Goal: Task Accomplishment & Management: Manage account settings

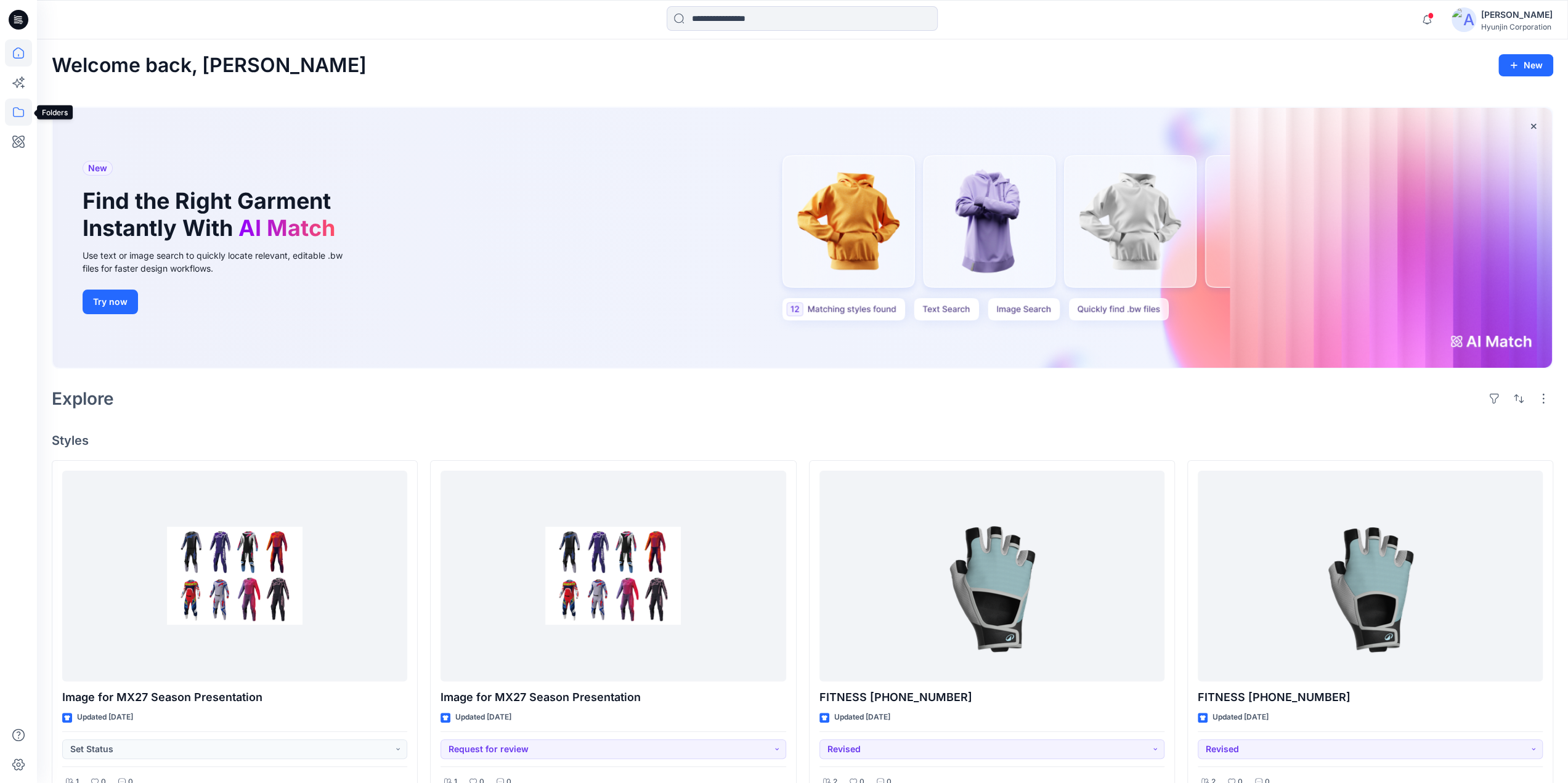
click at [28, 113] on icon at bounding box center [19, 112] width 27 height 27
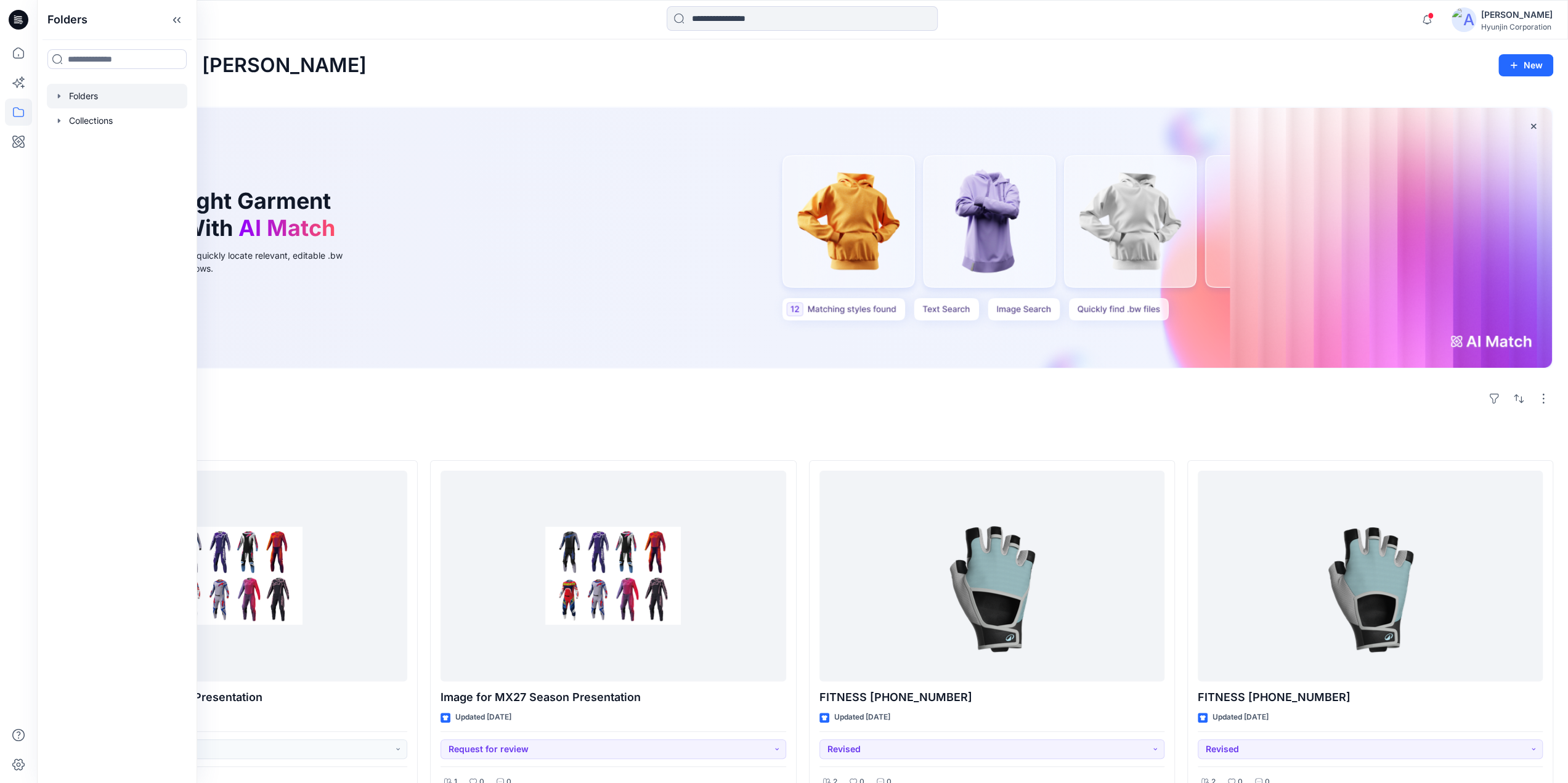
click at [93, 100] on div at bounding box center [116, 96] width 140 height 24
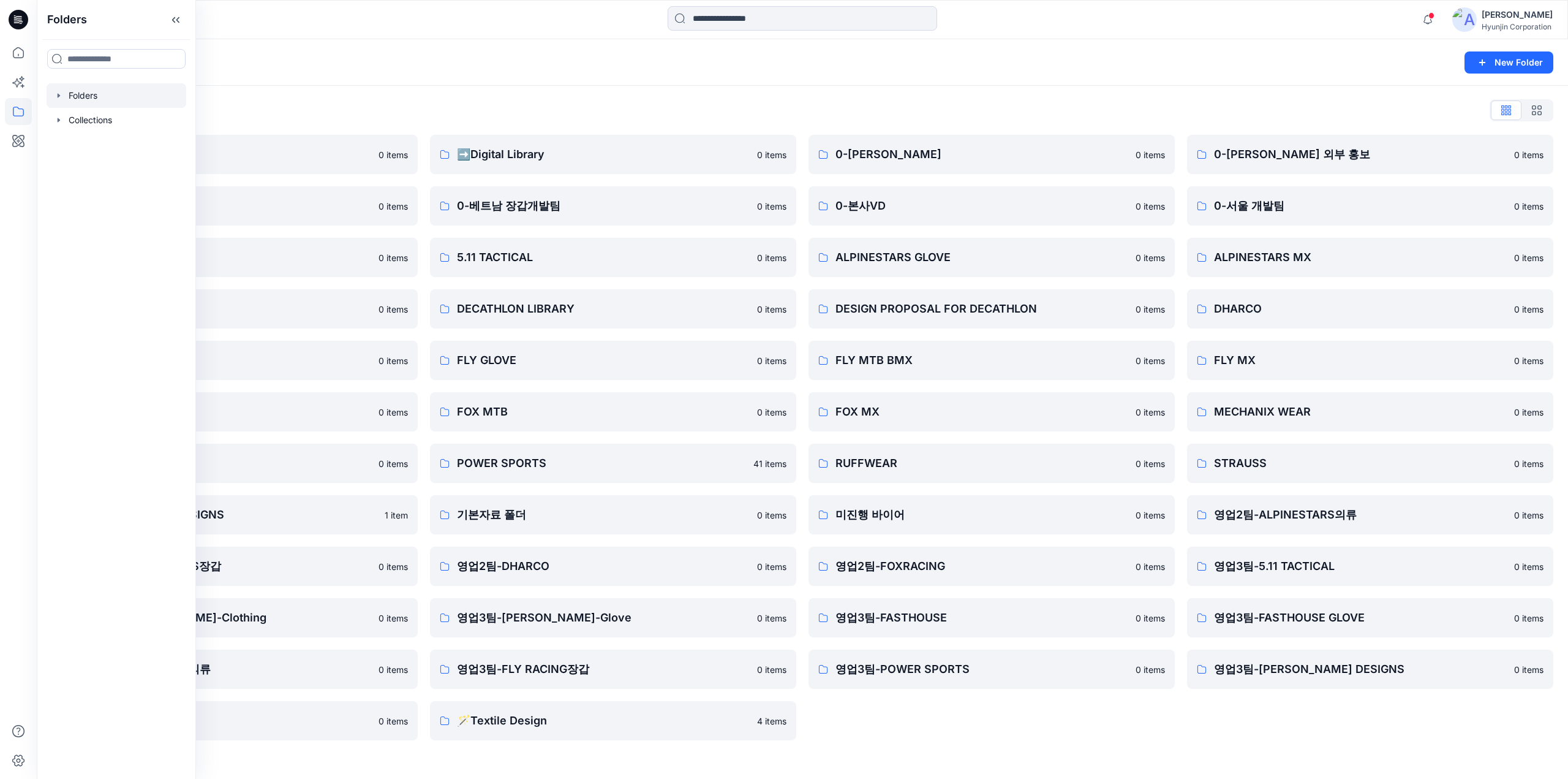
click at [266, 24] on div at bounding box center [228, 20] width 383 height 27
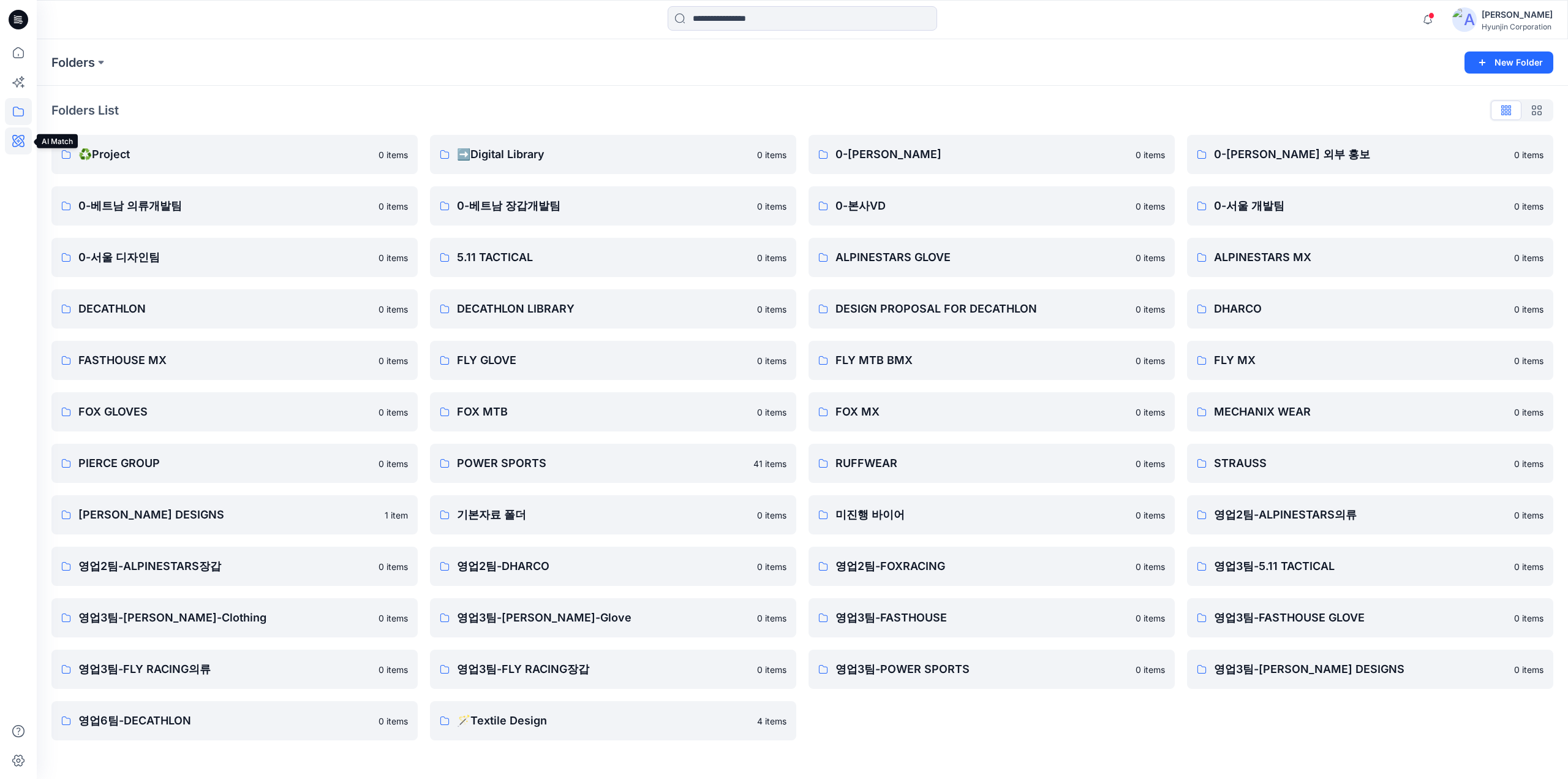
click at [26, 139] on icon at bounding box center [19, 141] width 27 height 27
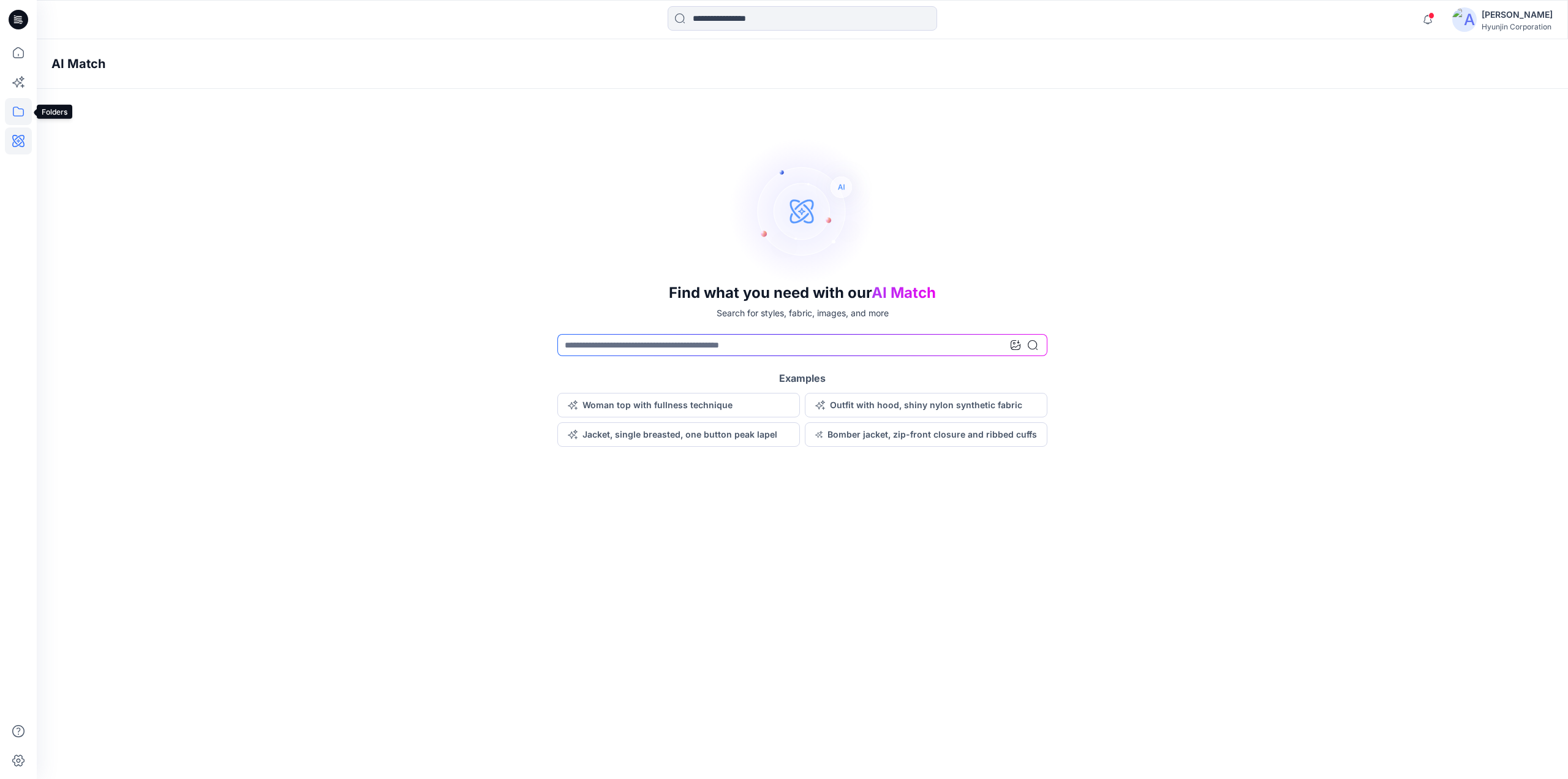
click at [14, 118] on icon at bounding box center [19, 111] width 27 height 27
click at [17, 116] on icon at bounding box center [19, 111] width 27 height 27
click at [17, 109] on icon at bounding box center [19, 111] width 27 height 27
click at [17, 111] on icon at bounding box center [19, 111] width 27 height 27
click at [20, 54] on icon at bounding box center [19, 53] width 27 height 27
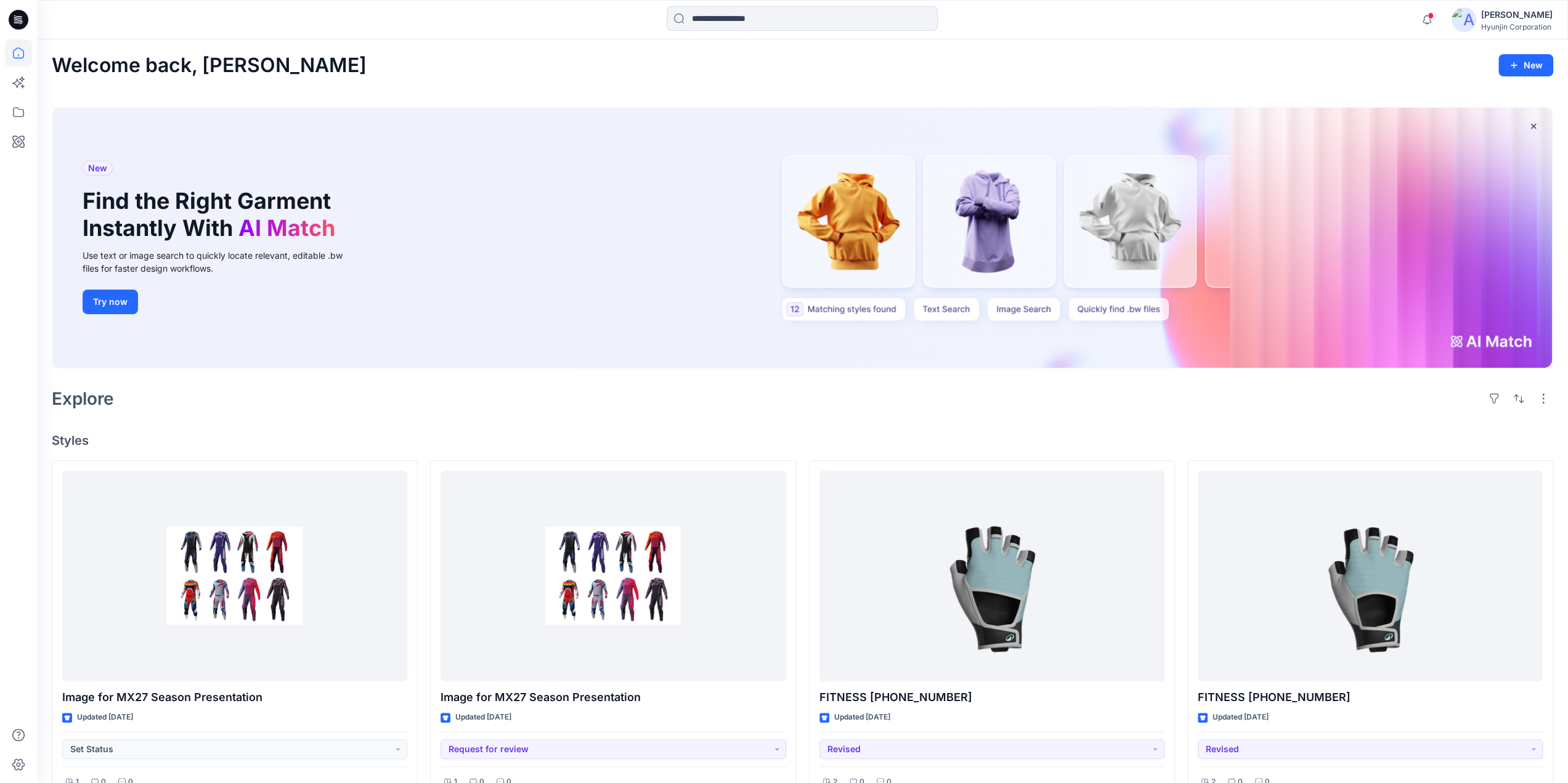
click at [1465, 28] on img at bounding box center [1464, 19] width 24 height 24
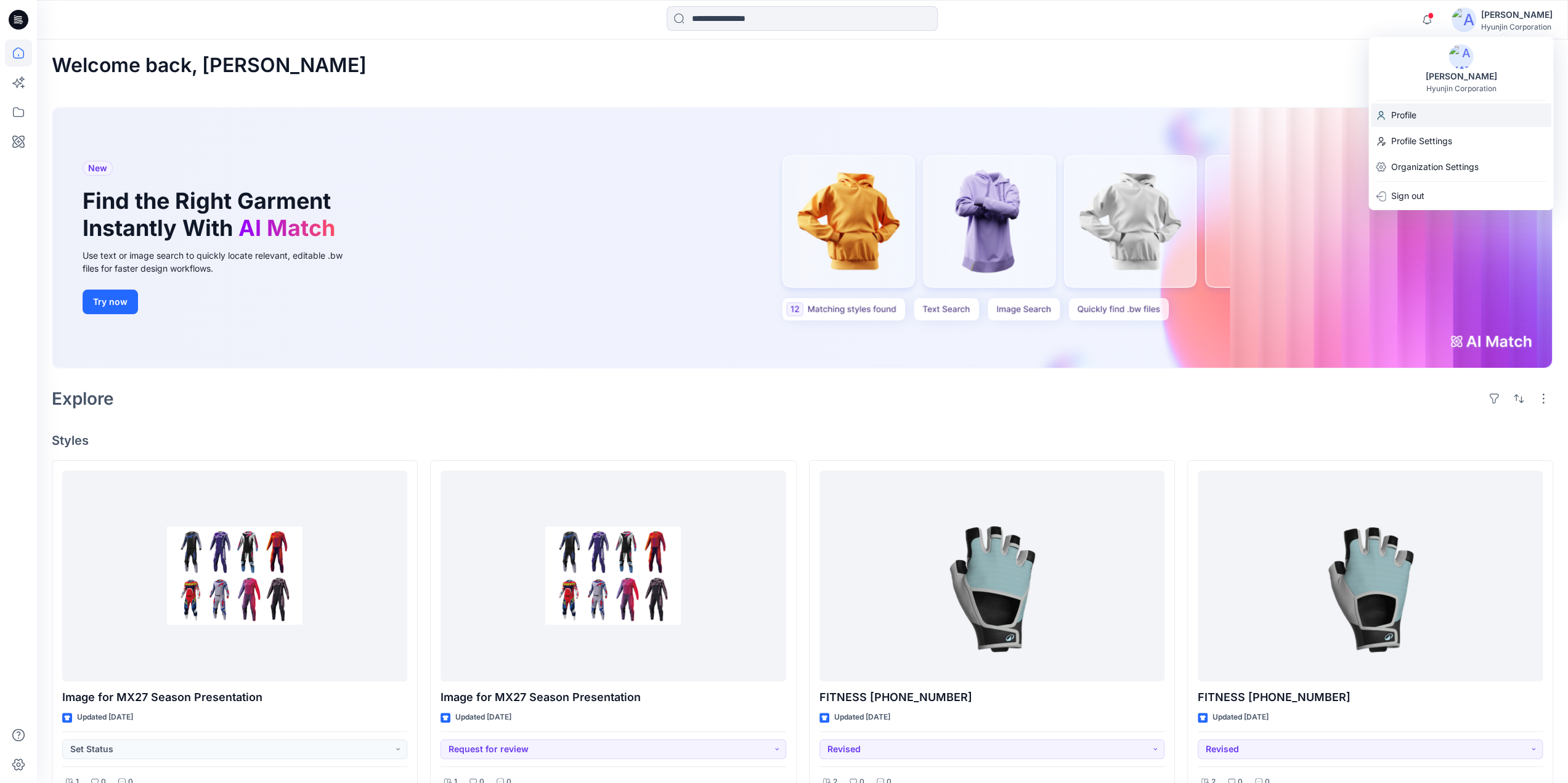
click at [1418, 115] on div "Profile" at bounding box center [1460, 115] width 180 height 24
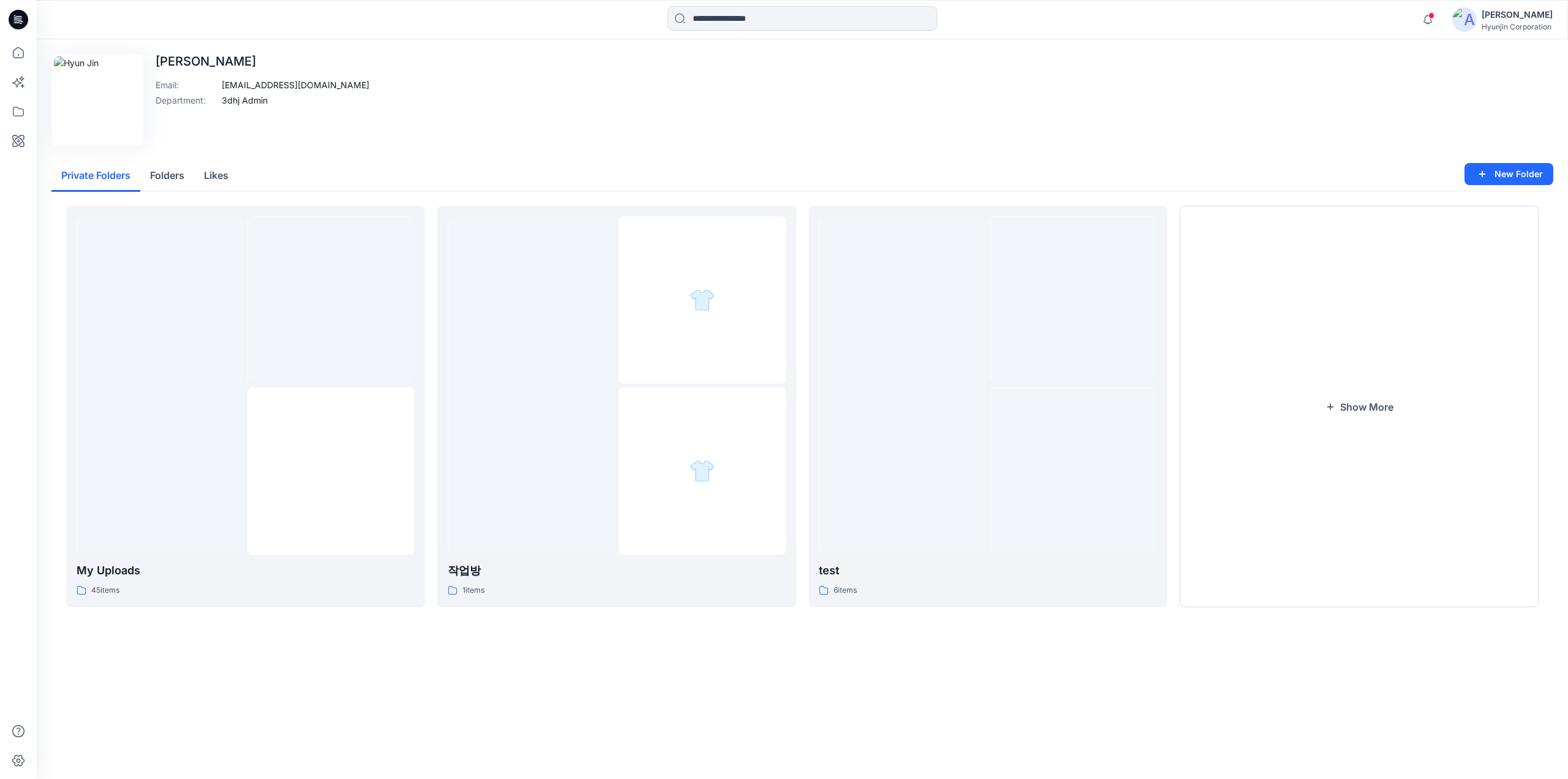
click at [1470, 26] on img at bounding box center [1464, 19] width 24 height 24
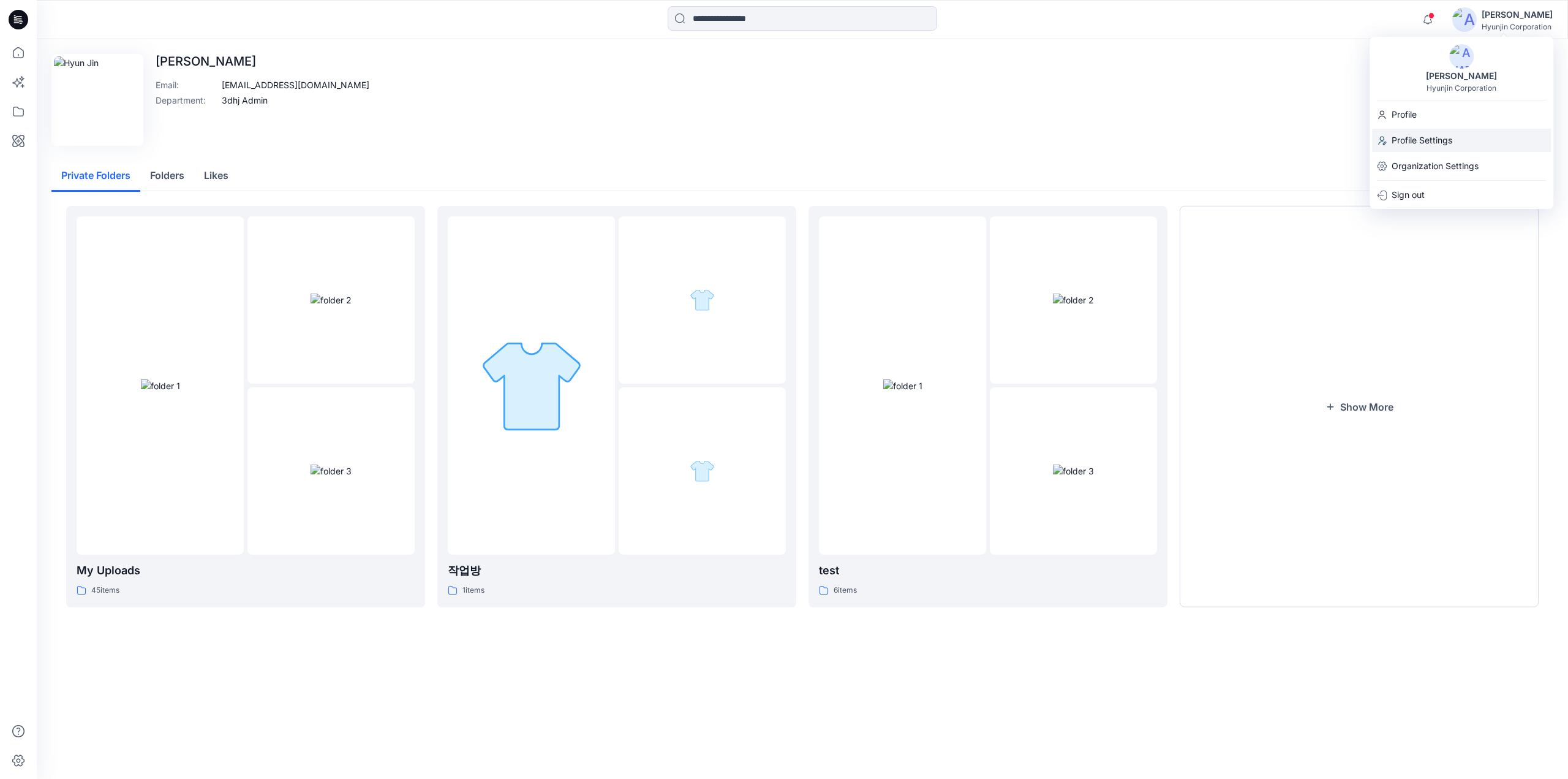
click at [1443, 134] on p "Profile Settings" at bounding box center [1422, 140] width 61 height 24
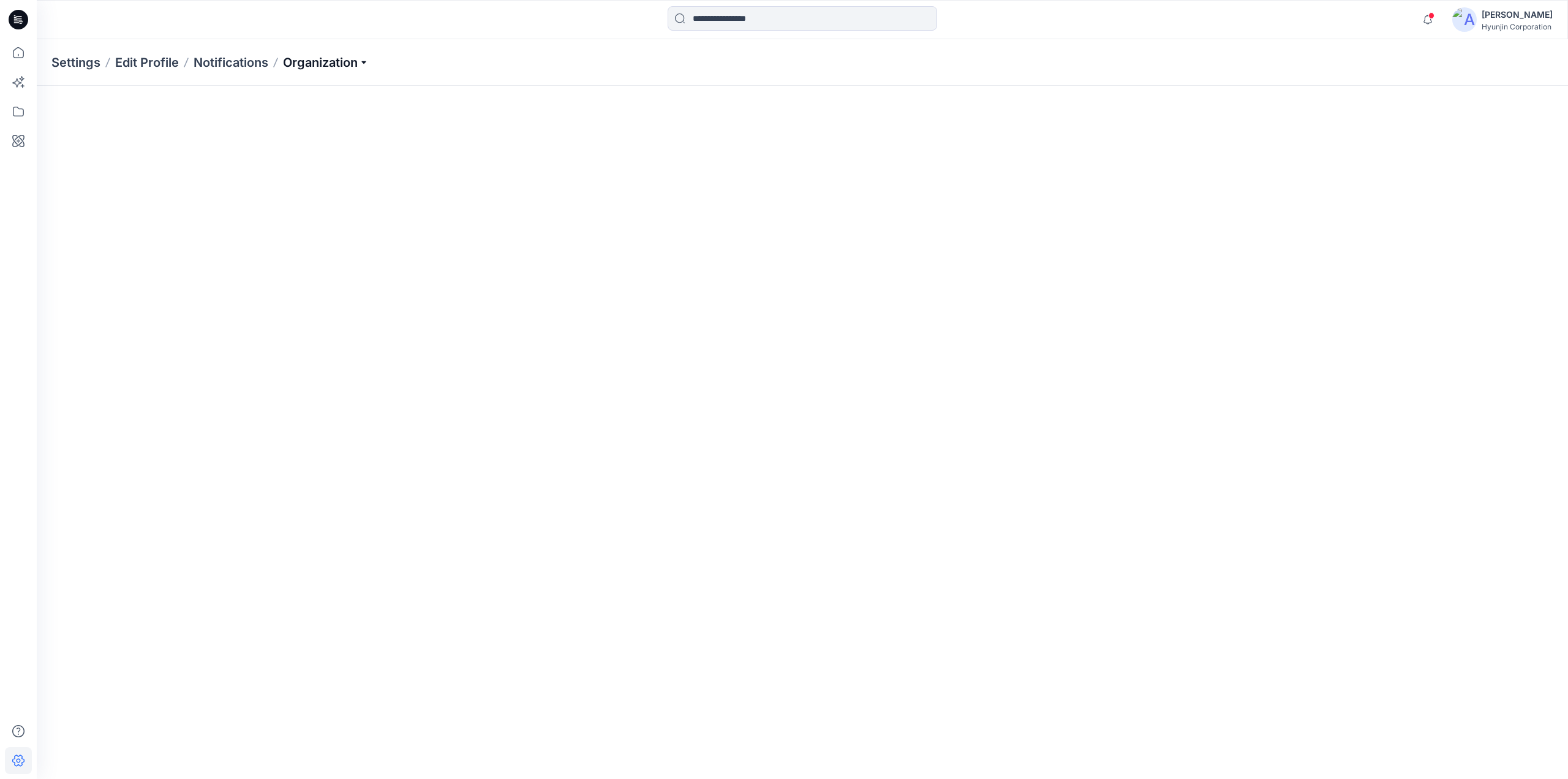
click at [328, 65] on p "Organization" at bounding box center [326, 62] width 86 height 17
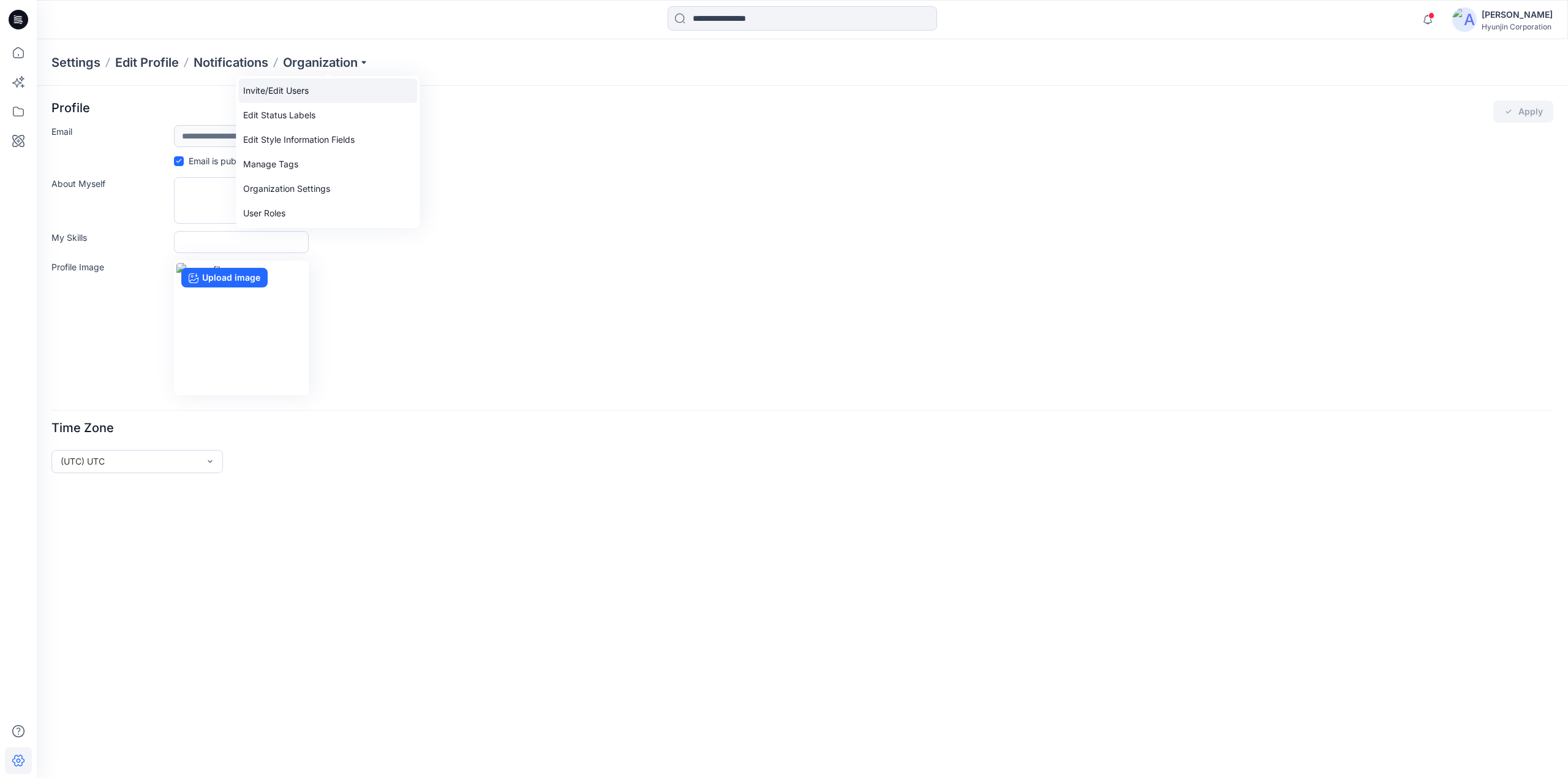
click at [350, 95] on link "Invite/Edit Users" at bounding box center [327, 91] width 179 height 24
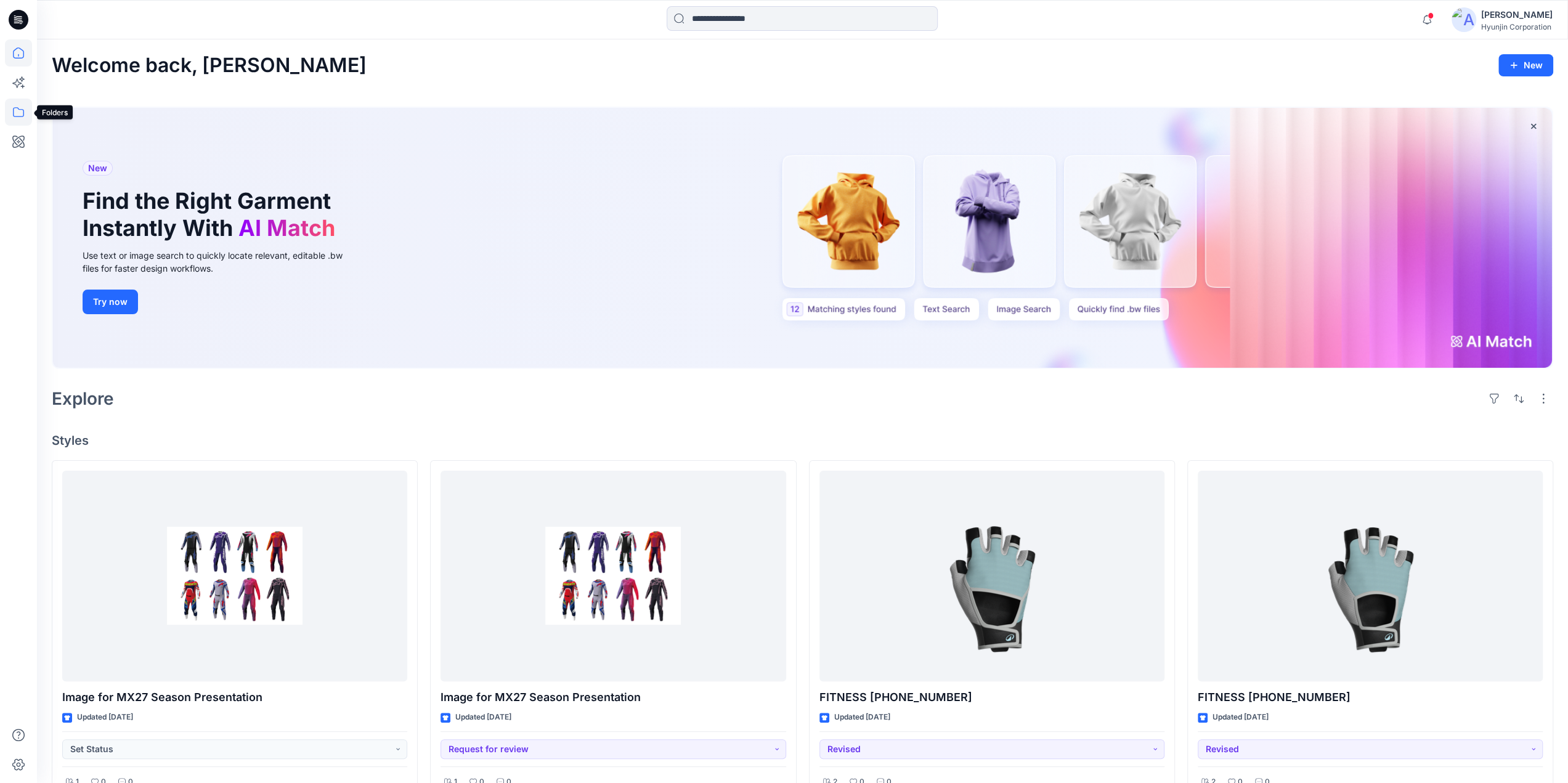
click at [19, 117] on icon at bounding box center [19, 112] width 27 height 27
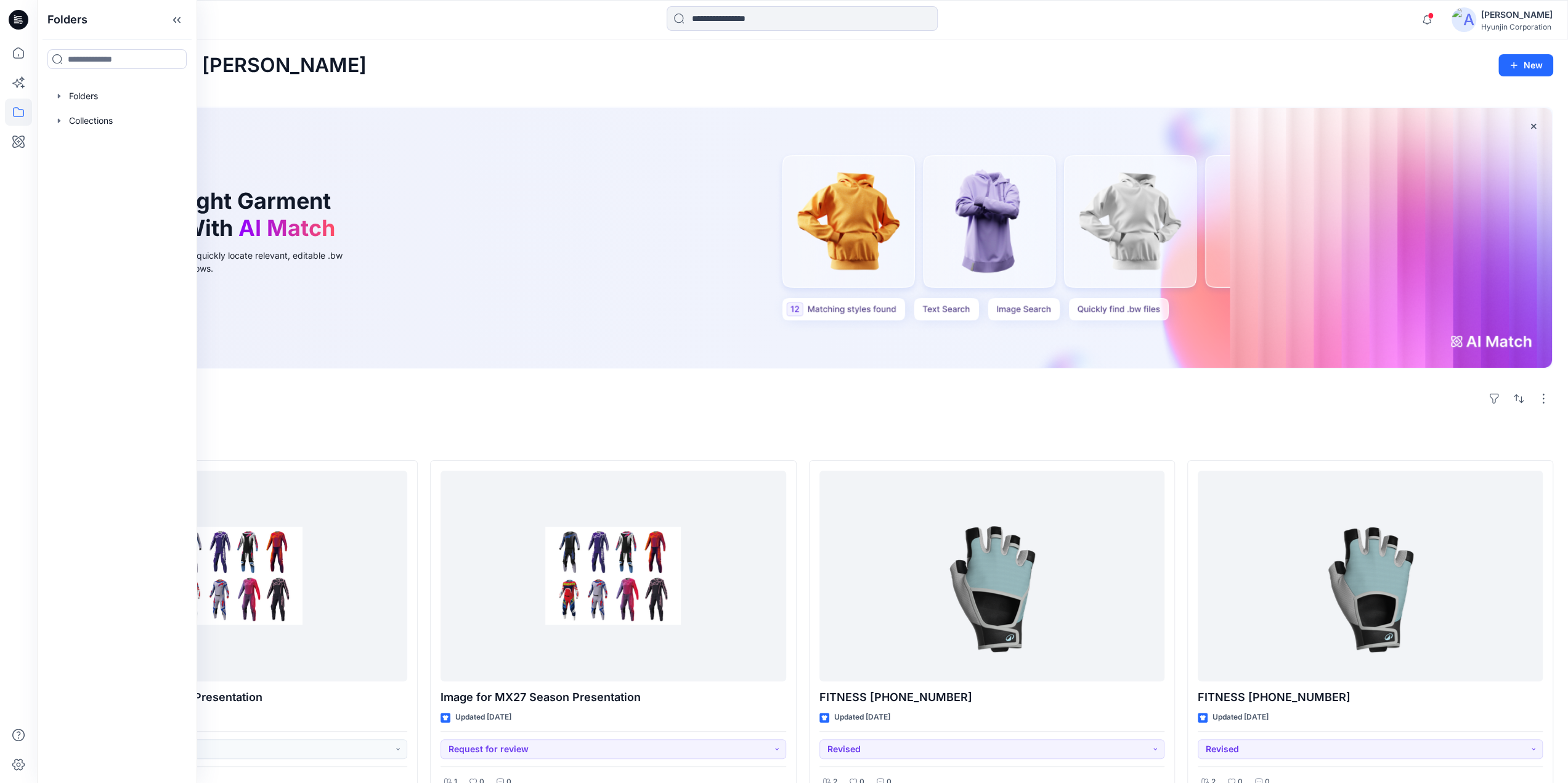
click at [1512, 23] on div "Hyunjin Corporation" at bounding box center [1516, 27] width 71 height 9
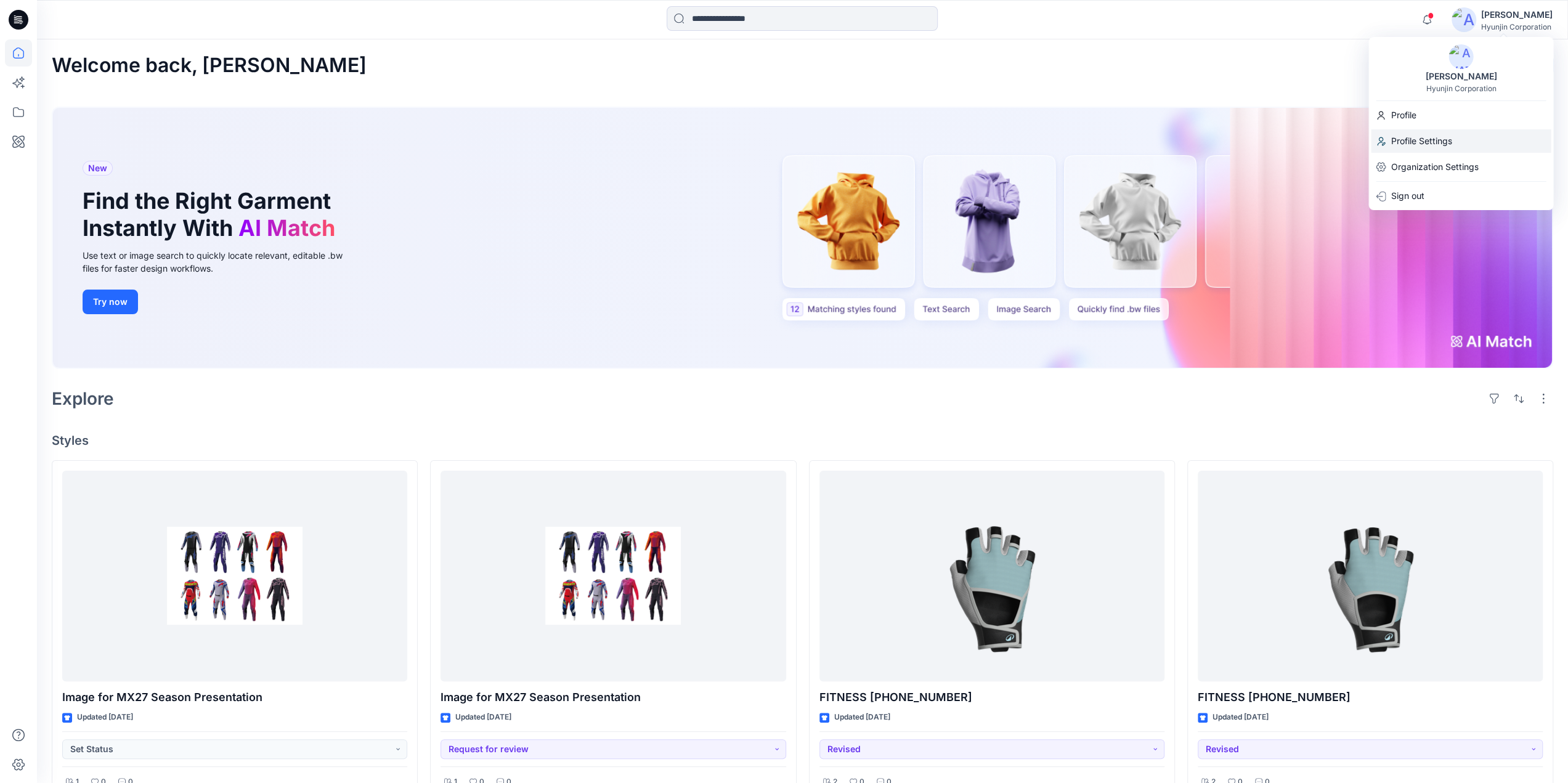
click at [1438, 149] on p "Profile Settings" at bounding box center [1421, 141] width 61 height 24
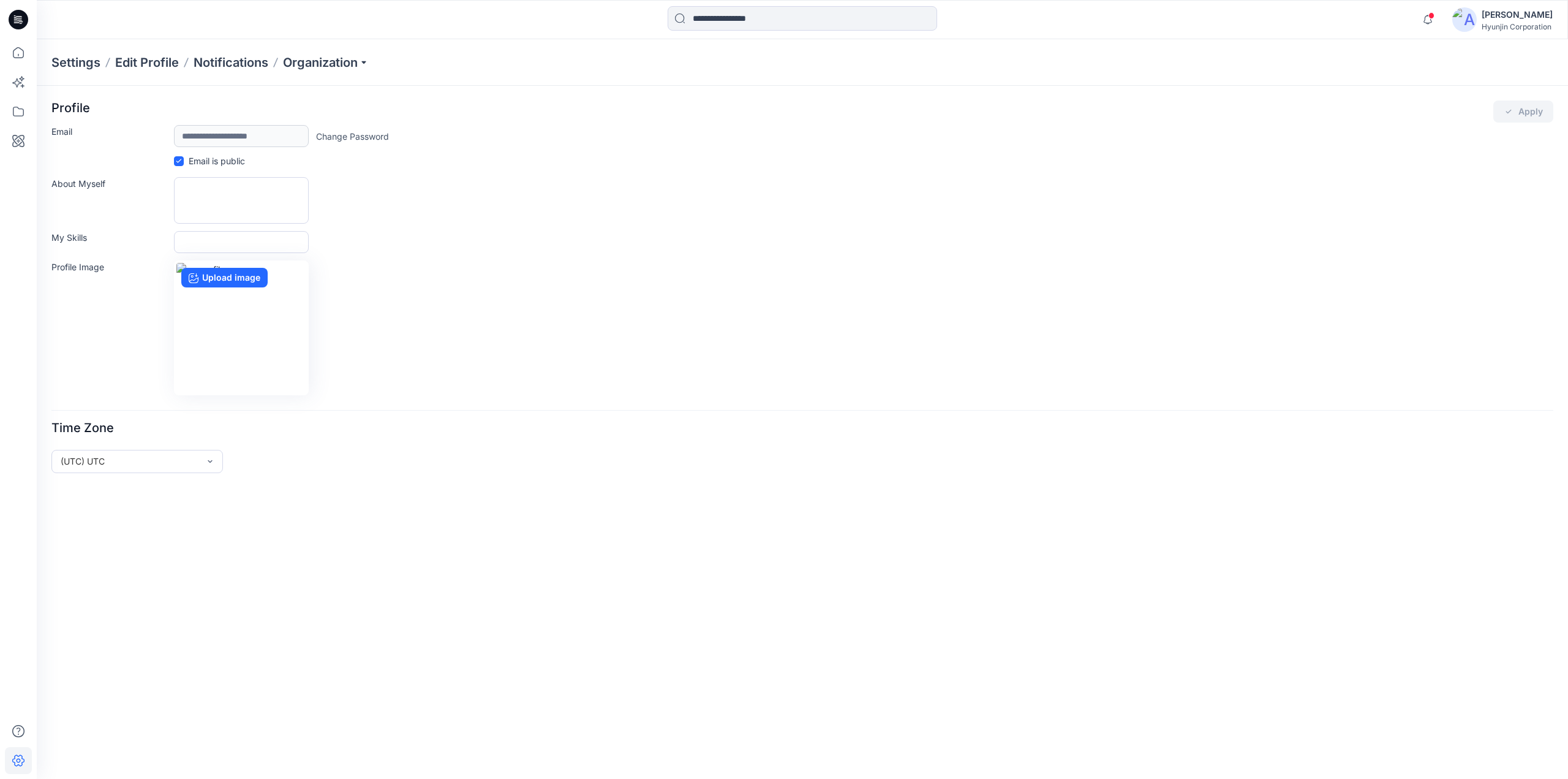
click at [1479, 21] on div "Hyun Jin Hyunjin Corporation" at bounding box center [1502, 19] width 101 height 24
click at [356, 59] on p "Organization" at bounding box center [326, 62] width 86 height 17
click at [309, 118] on link "Edit Status Labels" at bounding box center [327, 115] width 179 height 24
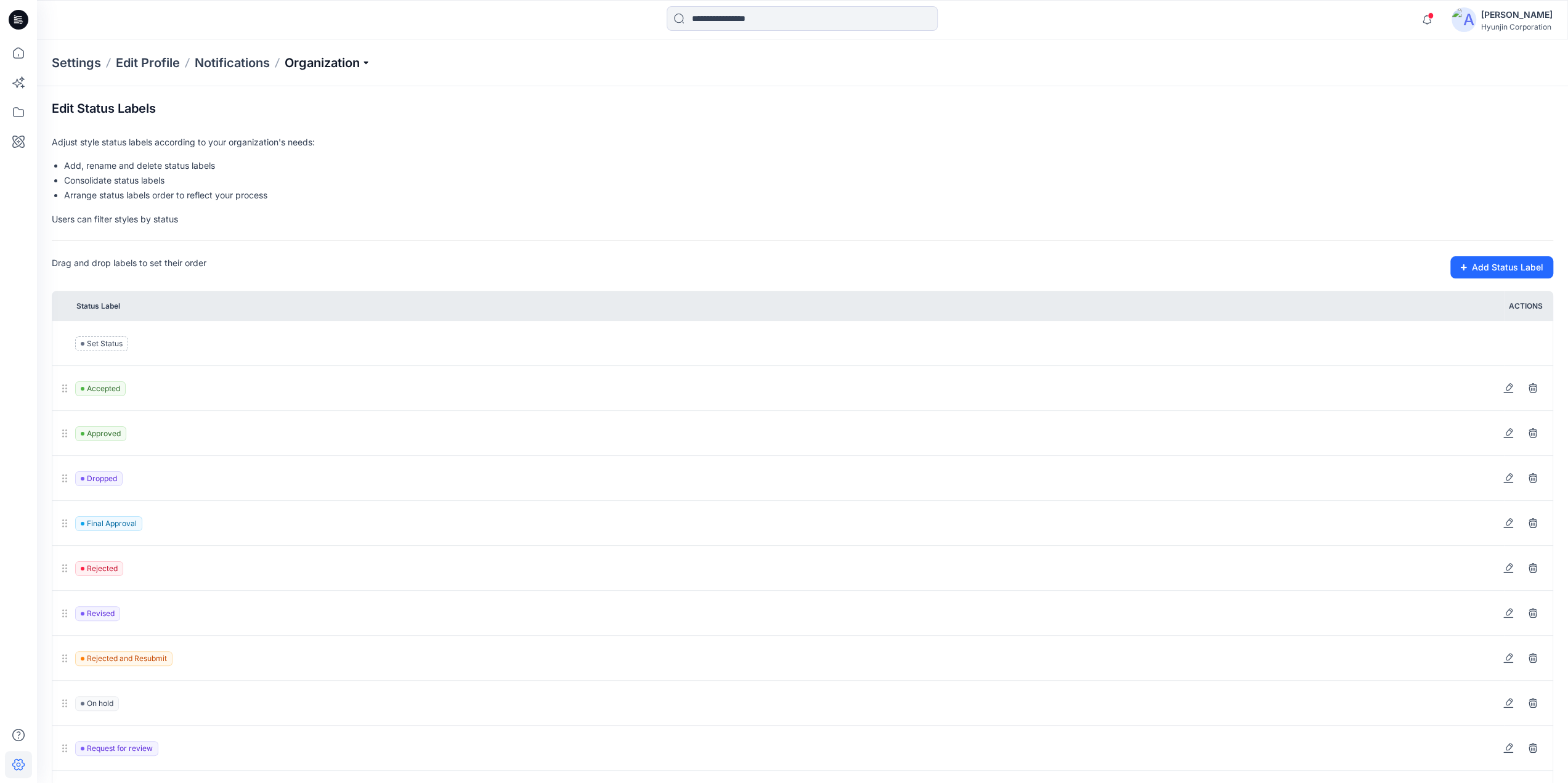
click at [328, 65] on p "Organization" at bounding box center [328, 62] width 86 height 17
click at [310, 91] on link "Invite/Edit Users" at bounding box center [329, 91] width 180 height 24
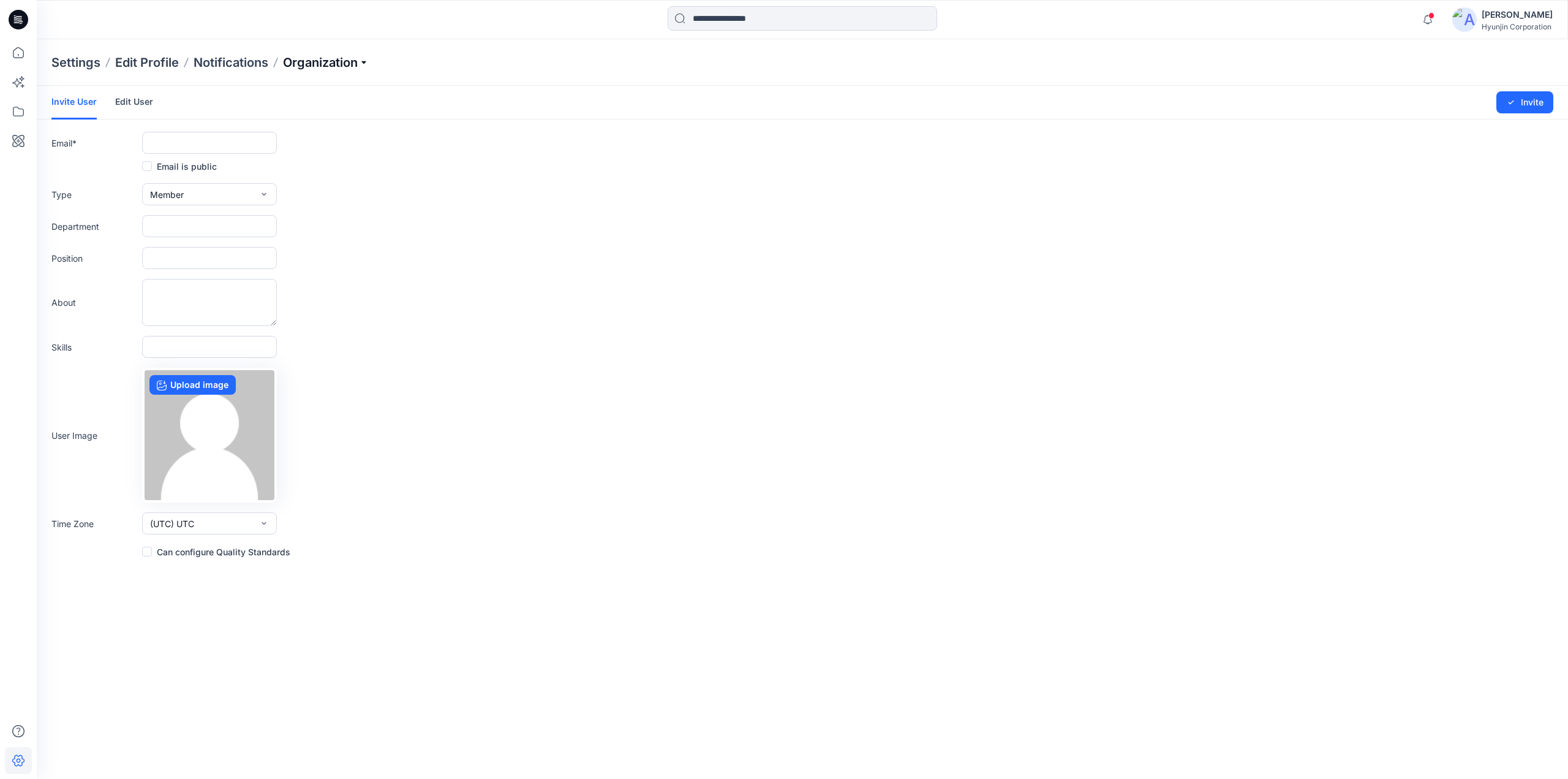
click at [326, 66] on p "Organization" at bounding box center [326, 62] width 86 height 17
click at [320, 136] on link "Edit Style Information Fields" at bounding box center [327, 139] width 179 height 24
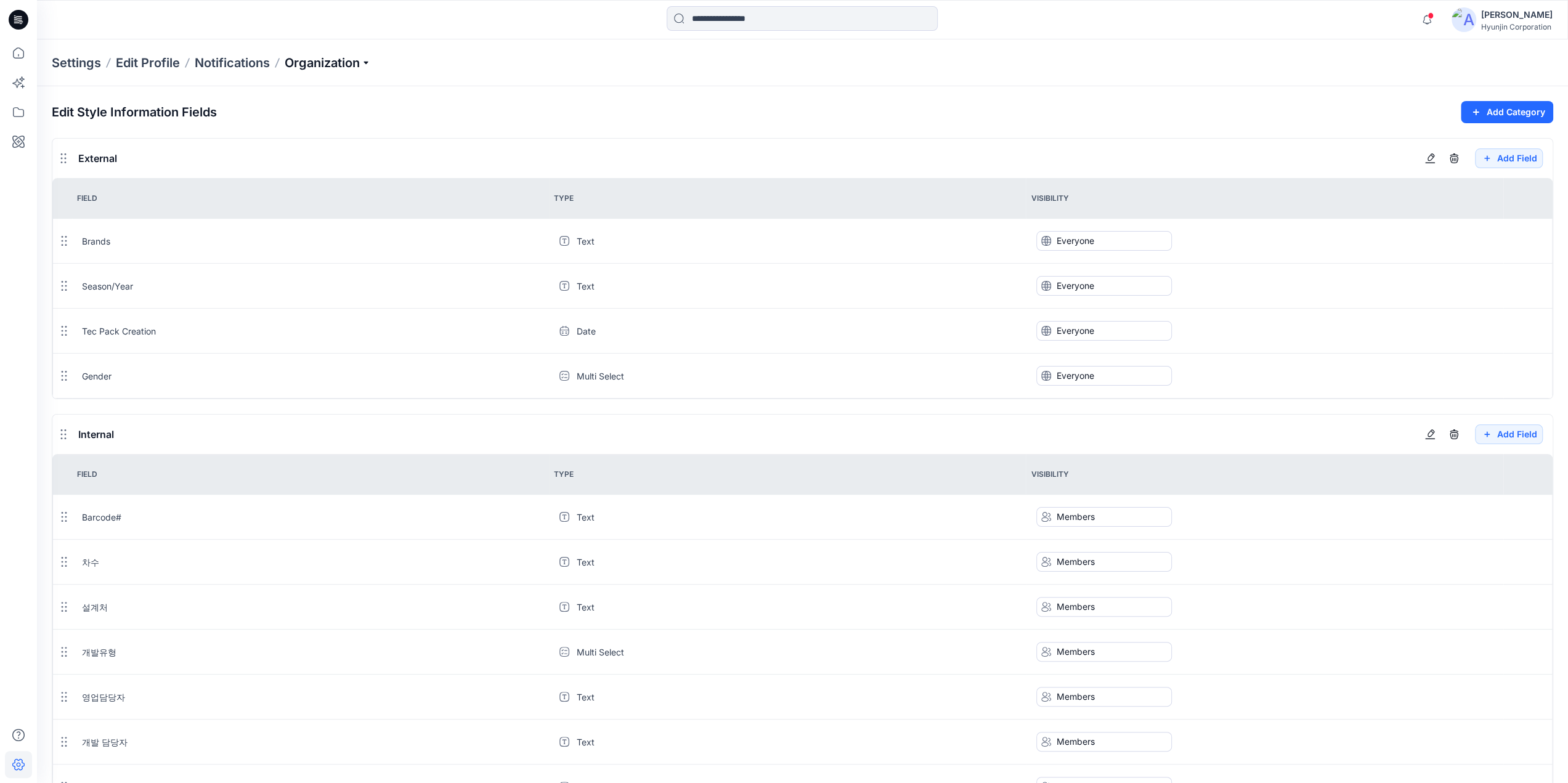
click at [316, 62] on p "Organization" at bounding box center [328, 62] width 86 height 17
click at [319, 213] on link "User Roles" at bounding box center [329, 214] width 180 height 24
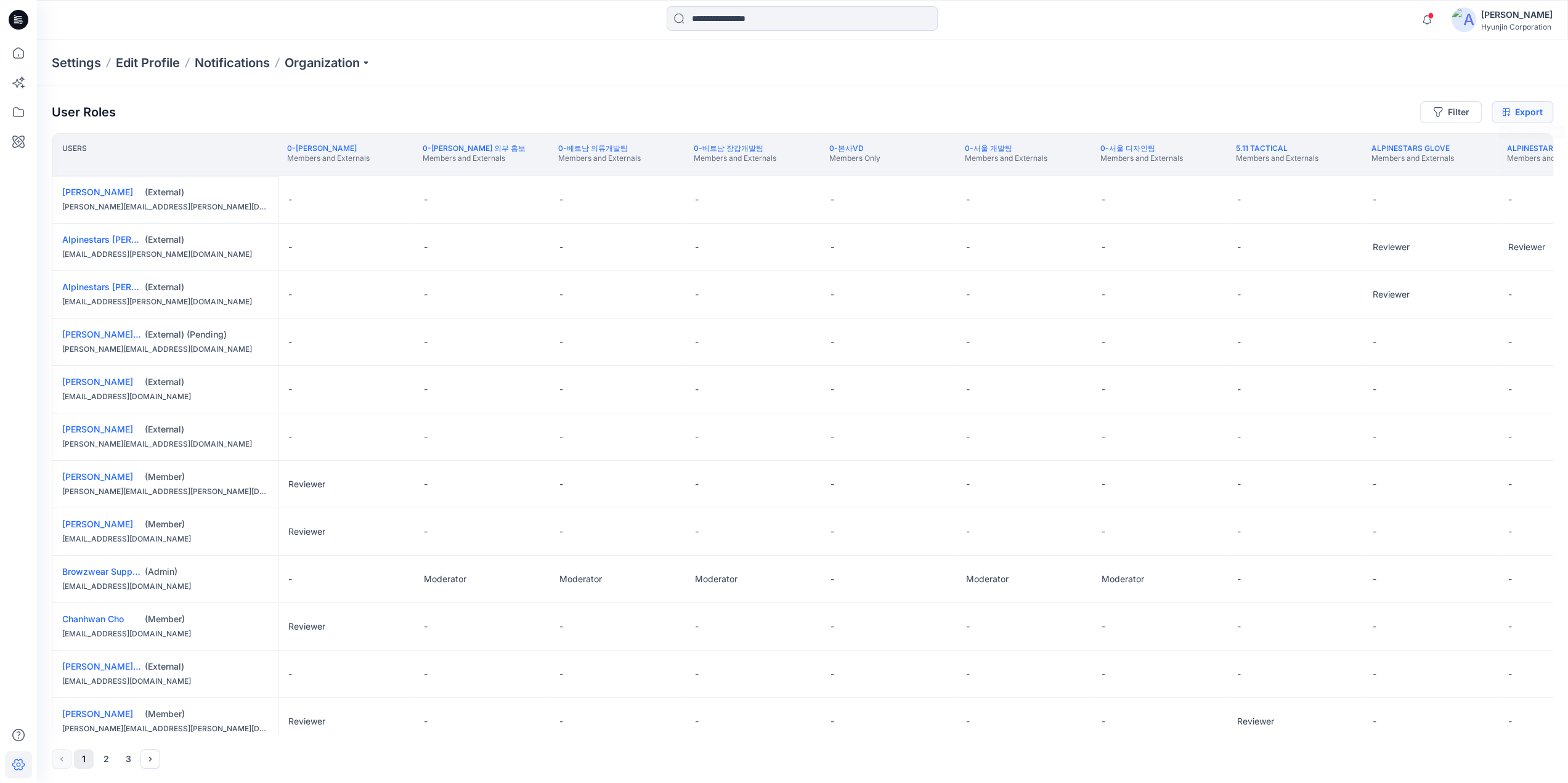
click at [1526, 114] on link "Export" at bounding box center [1522, 112] width 62 height 22
click at [1526, 111] on link "Export" at bounding box center [1522, 112] width 62 height 22
